Goal: Information Seeking & Learning: Learn about a topic

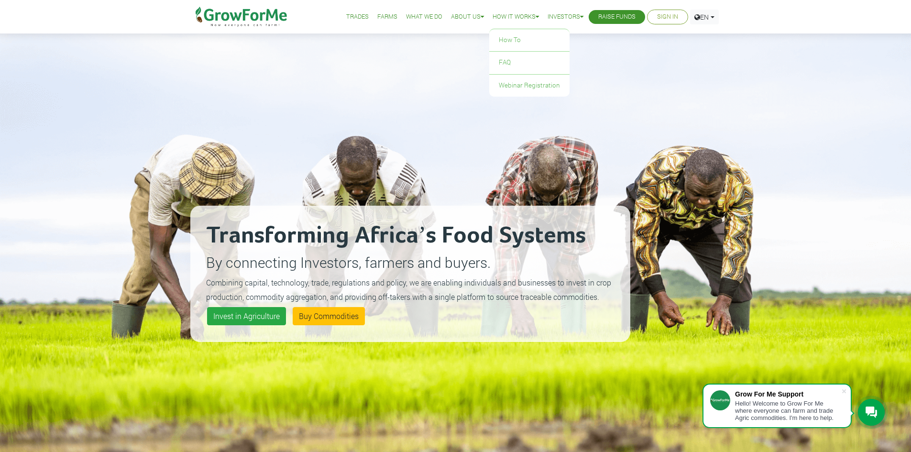
scroll to position [5740, 0]
click at [518, 34] on link "How To" at bounding box center [529, 40] width 80 height 22
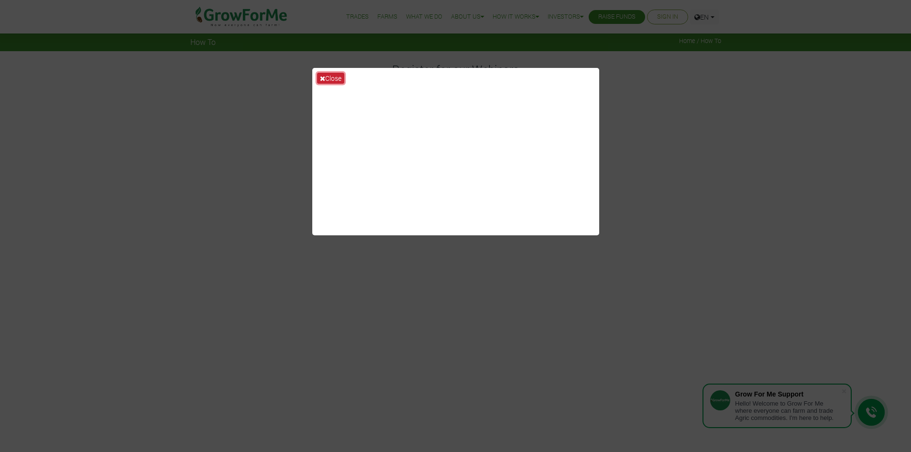
click at [325, 77] on button "Close" at bounding box center [330, 78] width 27 height 11
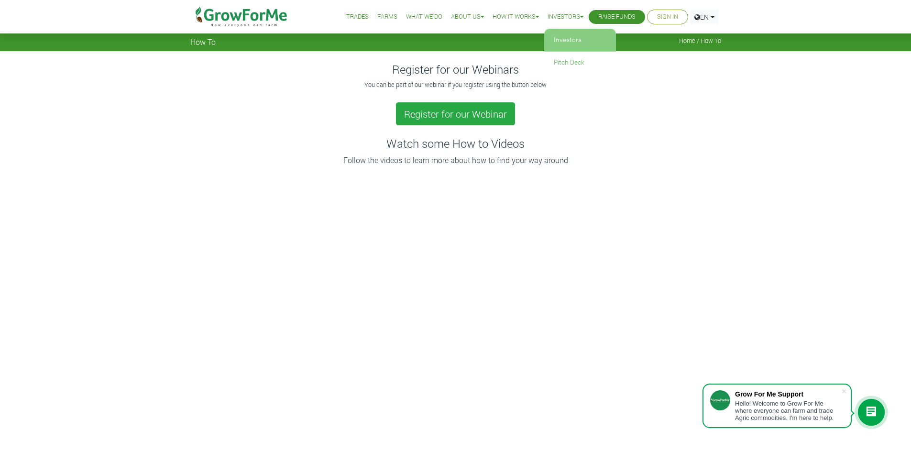
click at [567, 35] on link "Investors" at bounding box center [580, 40] width 72 height 22
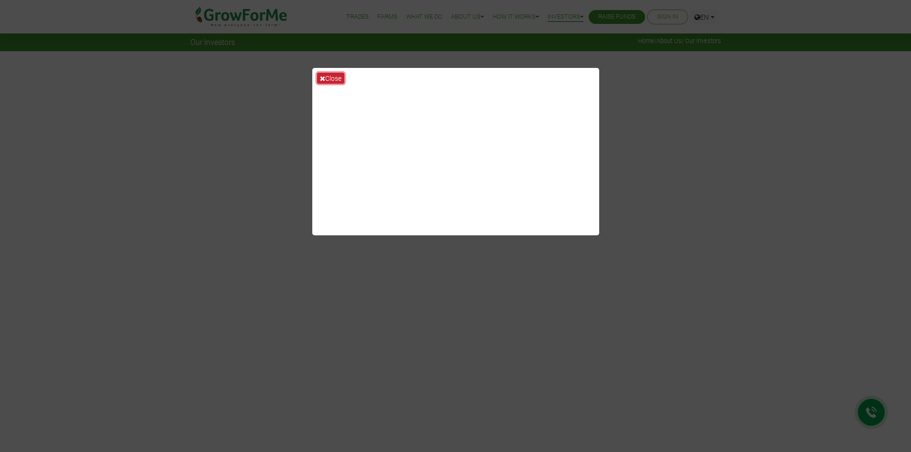
click at [340, 80] on button "Close" at bounding box center [330, 78] width 27 height 11
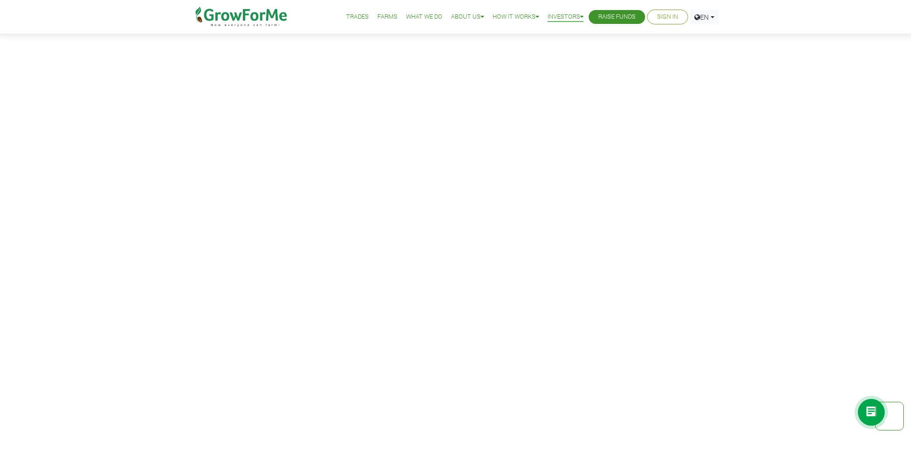
scroll to position [749, 0]
